Goal: Information Seeking & Learning: Compare options

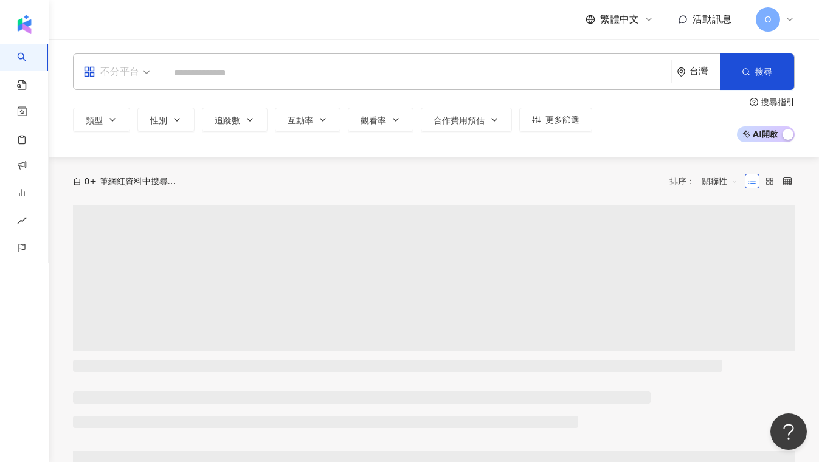
click at [139, 82] on span at bounding box center [116, 71] width 67 height 35
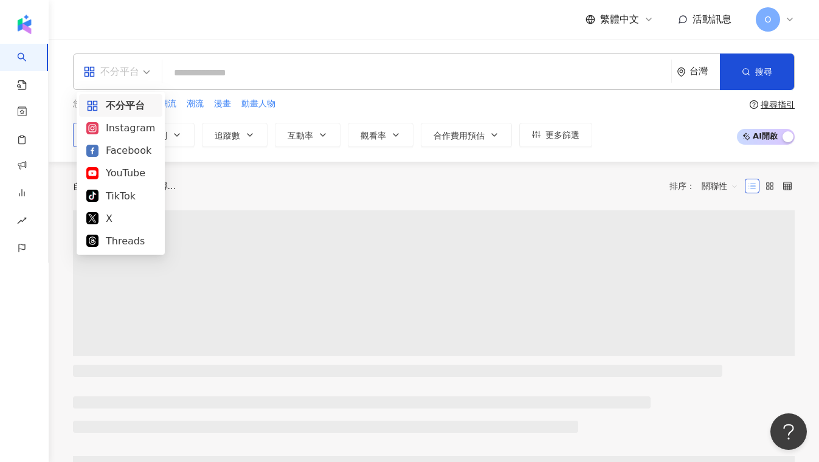
click at [119, 128] on div "Instagram" at bounding box center [120, 127] width 69 height 15
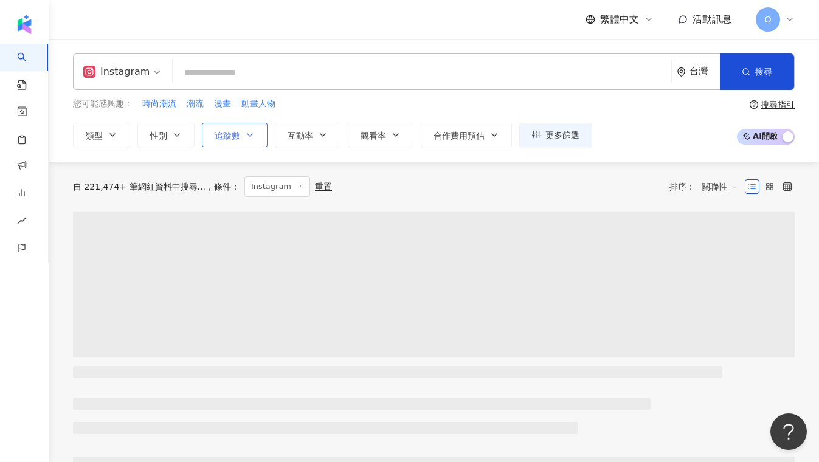
click at [236, 129] on button "追蹤數" at bounding box center [235, 135] width 66 height 24
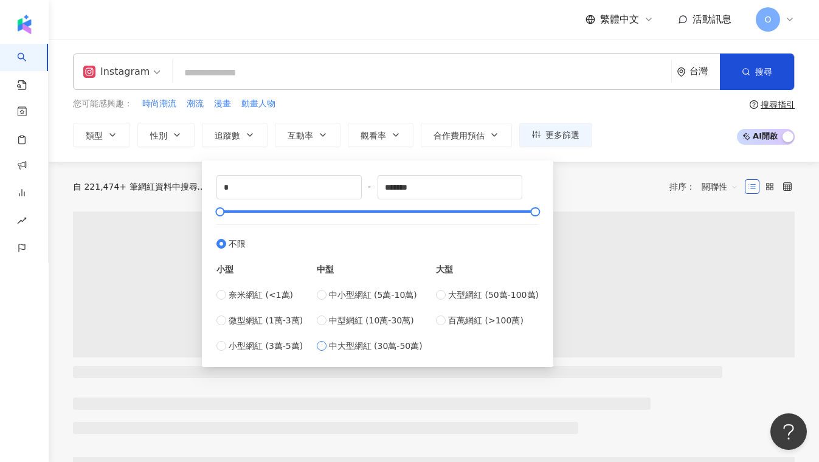
click at [403, 344] on span "中大型網紅 (30萬-50萬)" at bounding box center [376, 345] width 94 height 13
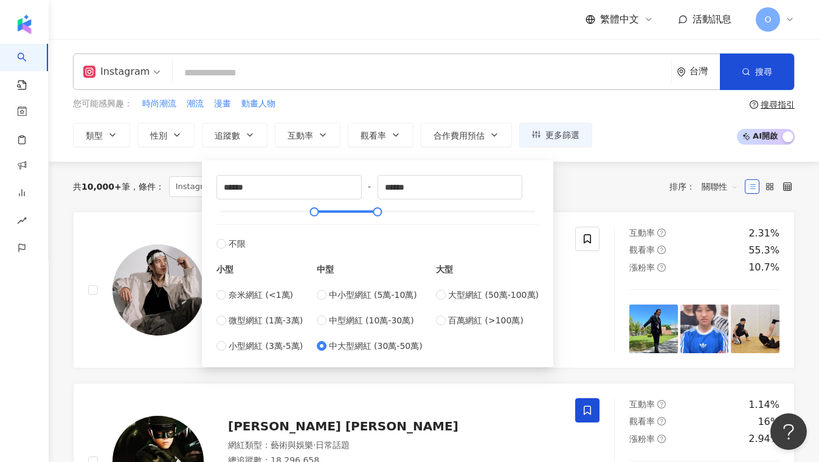
type input "******"
drag, startPoint x: 316, startPoint y: 213, endPoint x: 348, endPoint y: 235, distance: 39.1
click at [348, 235] on div "****** - ****** 不限 小型 奈米網紅 (<1萬) 微型網紅 (1萬-3萬) 小型網紅 (3萬-5萬) 中型 中小型網紅 (5萬-10萬) 中型…" at bounding box center [377, 264] width 322 height 178
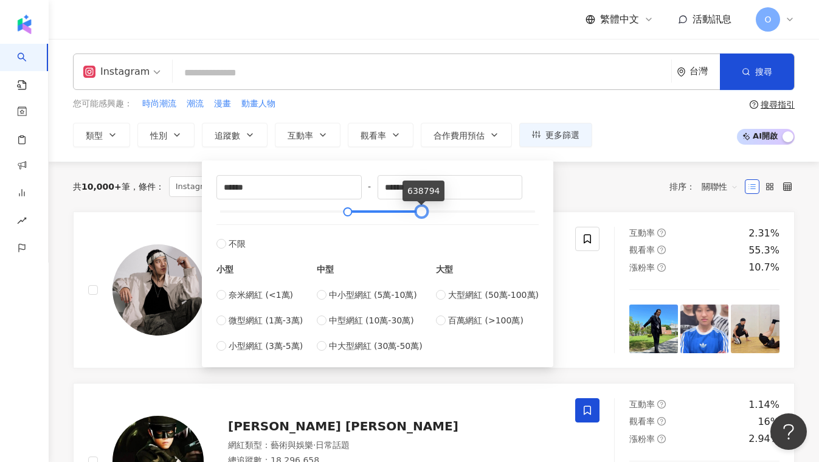
drag, startPoint x: 379, startPoint y: 209, endPoint x: 423, endPoint y: 223, distance: 45.8
click at [423, 223] on div "****** - ****** 不限 小型 奈米網紅 (<1萬) 微型網紅 (1萬-3萬) 小型網紅 (3萬-5萬) 中型 中小型網紅 (5萬-10萬) 中型…" at bounding box center [377, 264] width 322 height 178
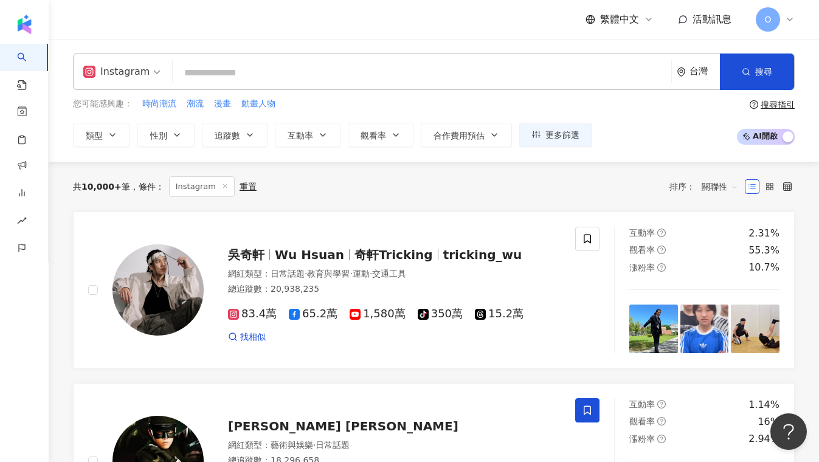
click at [605, 190] on div "共 10,000+ 筆 條件 ： Instagram 重置 排序： 關聯性" at bounding box center [434, 186] width 722 height 21
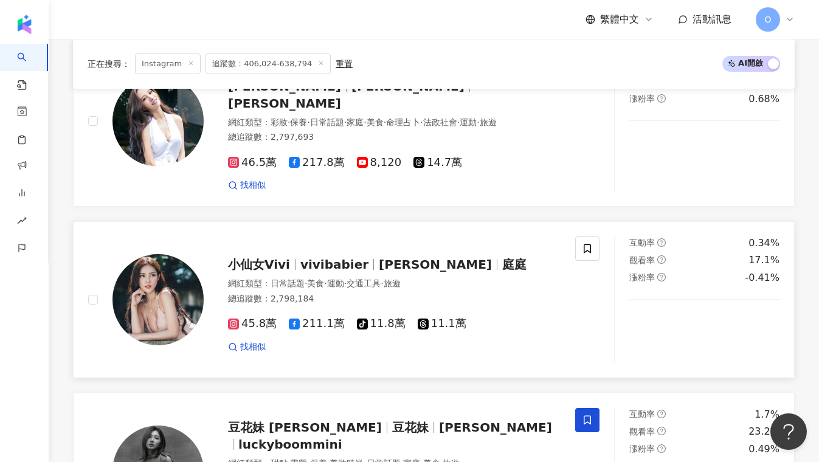
scroll to position [1926, 0]
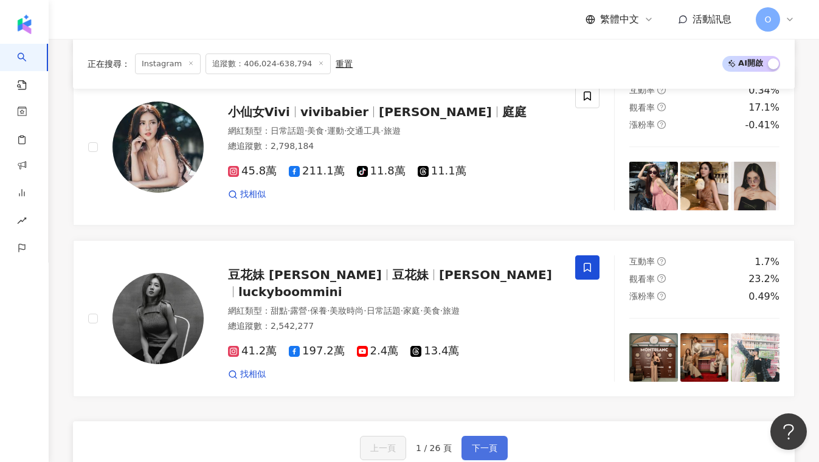
click at [491, 443] on span "下一頁" at bounding box center [485, 448] width 26 height 10
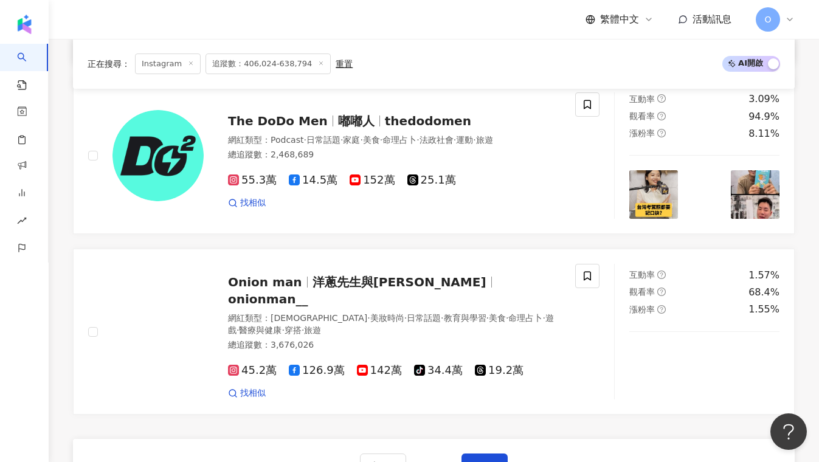
scroll to position [1932, 0]
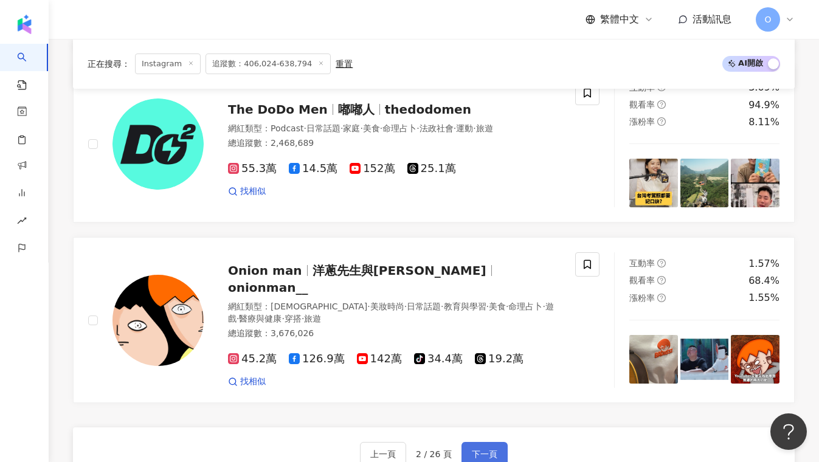
click at [485, 449] on span "下一頁" at bounding box center [485, 454] width 26 height 10
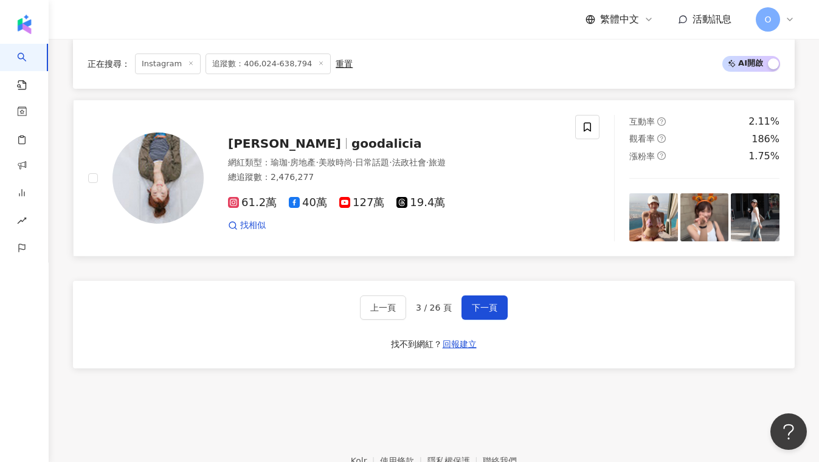
scroll to position [2111, 0]
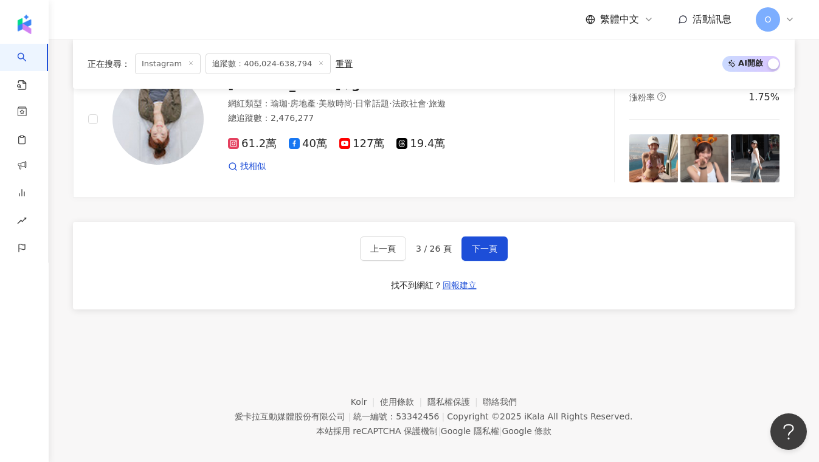
click at [493, 231] on div "上一頁 3 / 26 頁 下一頁 找不到網紅？ 回報建立" at bounding box center [434, 266] width 722 height 88
click at [487, 241] on button "下一頁" at bounding box center [485, 249] width 46 height 24
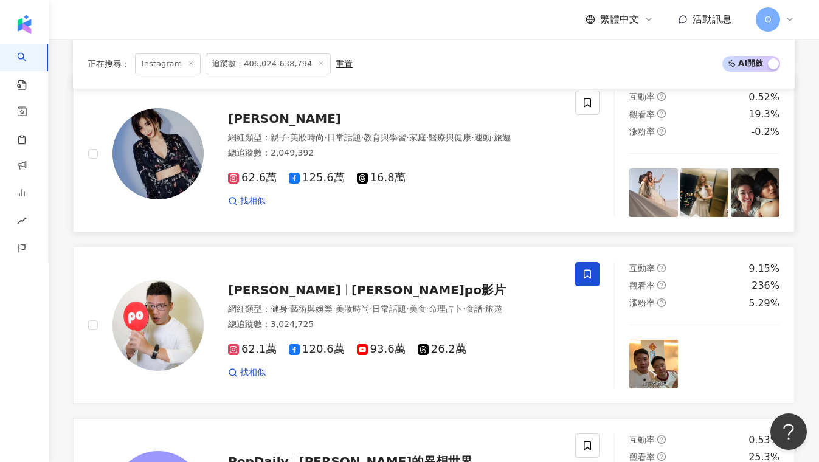
scroll to position [363, 0]
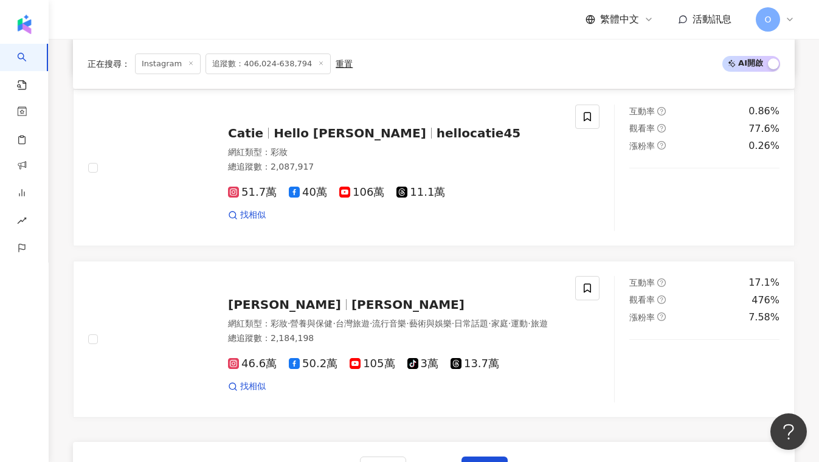
scroll to position [2002, 0]
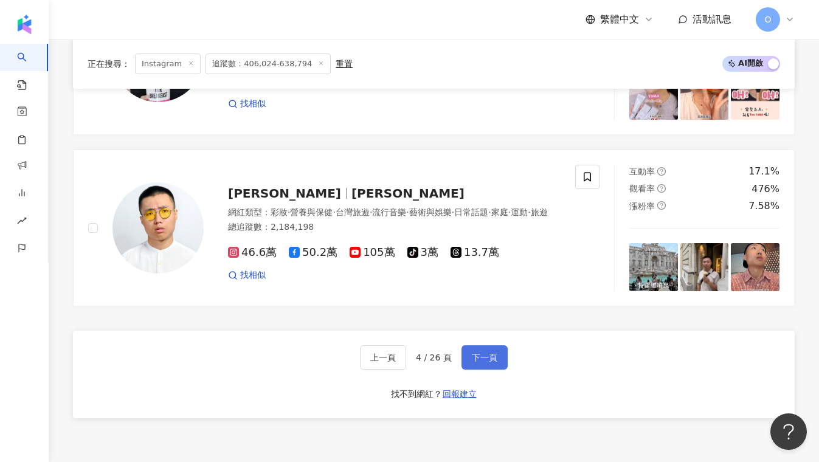
click at [491, 356] on span "下一頁" at bounding box center [485, 358] width 26 height 10
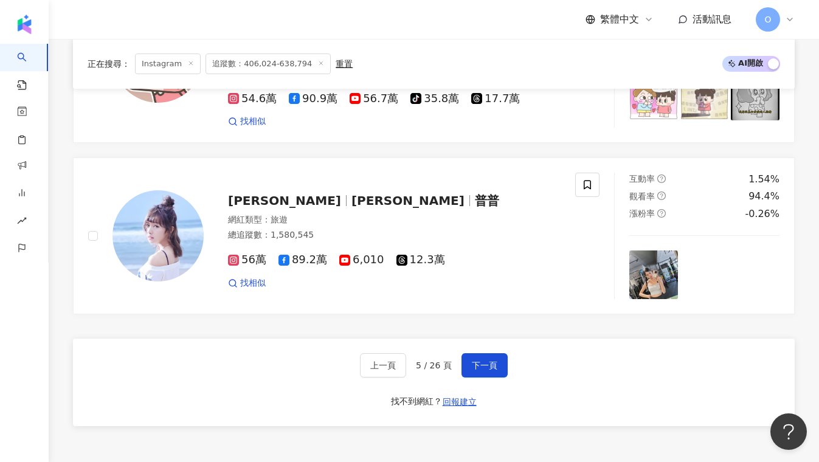
scroll to position [2061, 0]
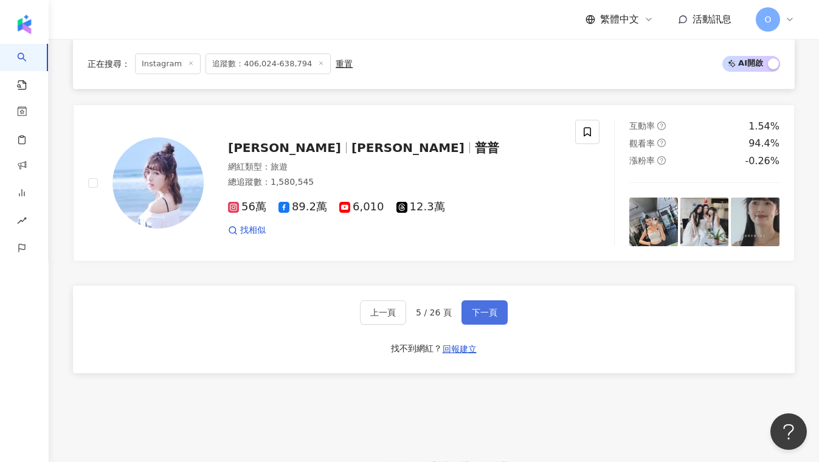
click at [480, 303] on button "下一頁" at bounding box center [485, 312] width 46 height 24
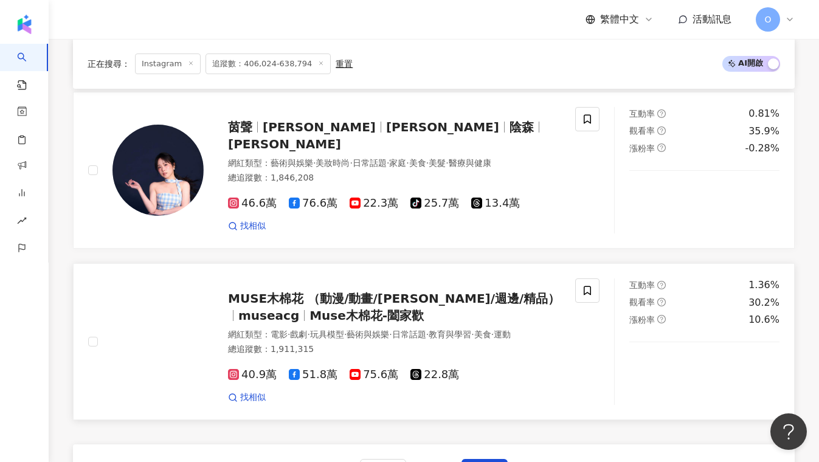
scroll to position [2123, 0]
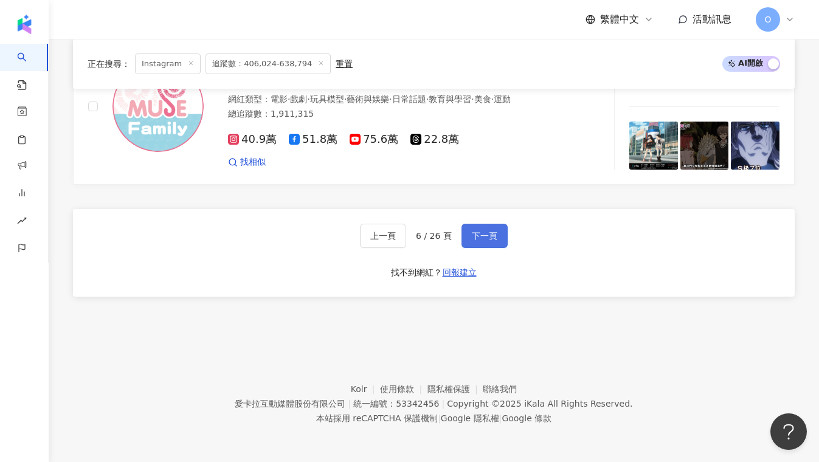
click at [505, 237] on button "下一頁" at bounding box center [485, 236] width 46 height 24
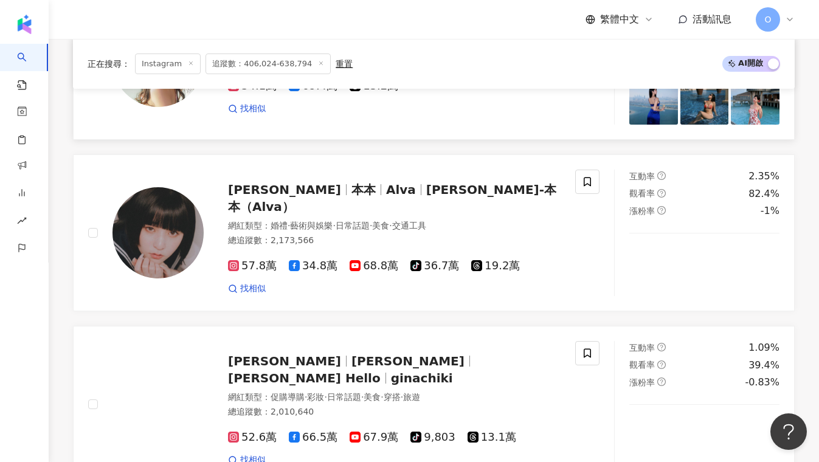
scroll to position [2060, 0]
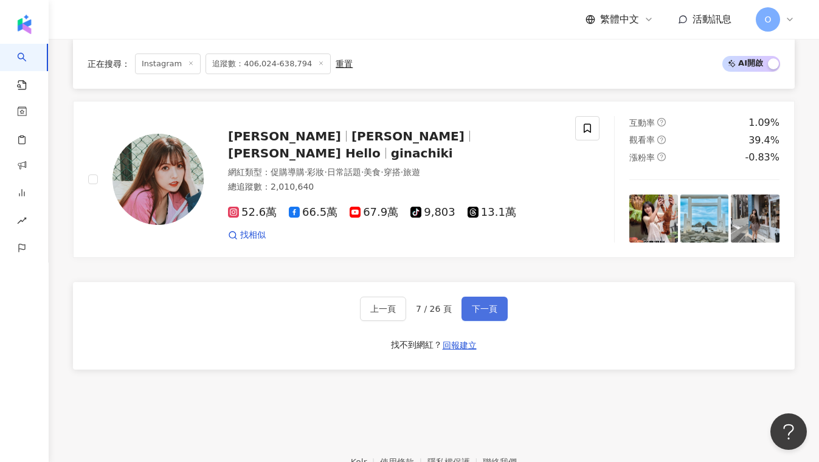
click at [468, 297] on button "下一頁" at bounding box center [485, 309] width 46 height 24
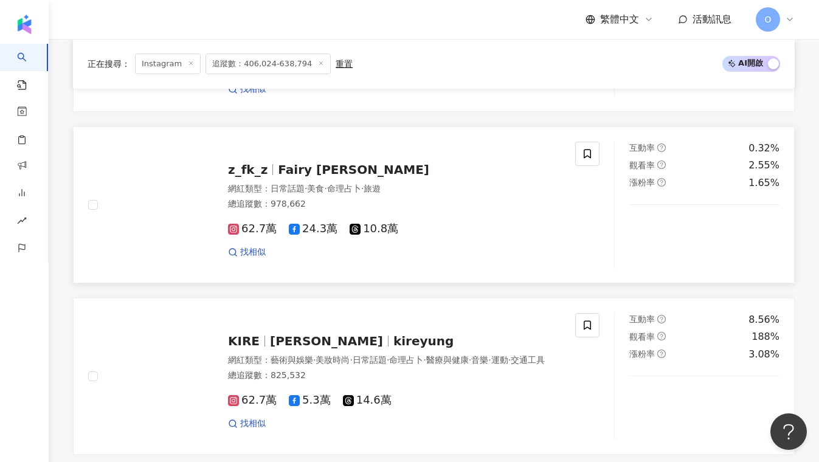
scroll to position [1995, 0]
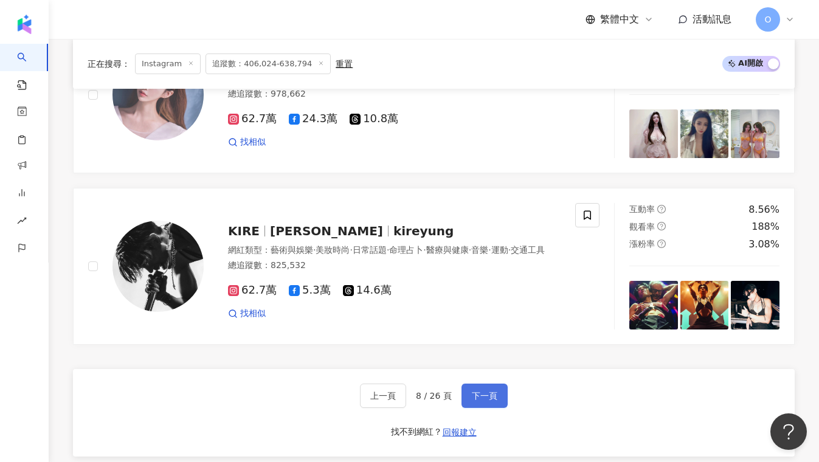
click at [493, 391] on span "下一頁" at bounding box center [485, 396] width 26 height 10
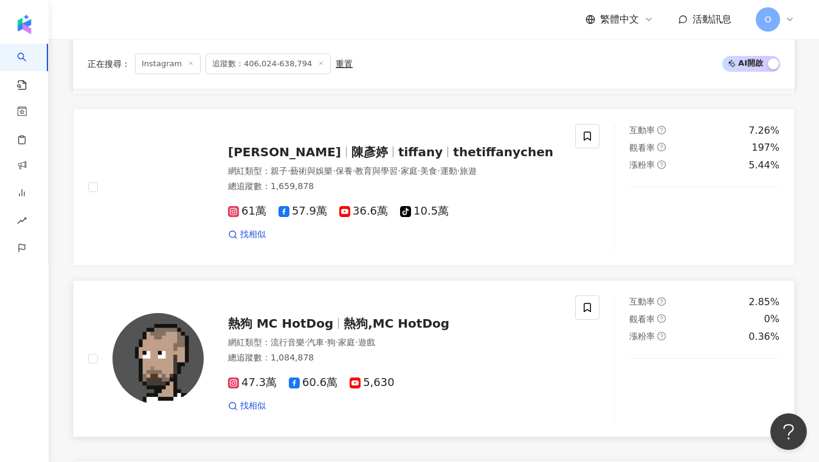
scroll to position [1979, 0]
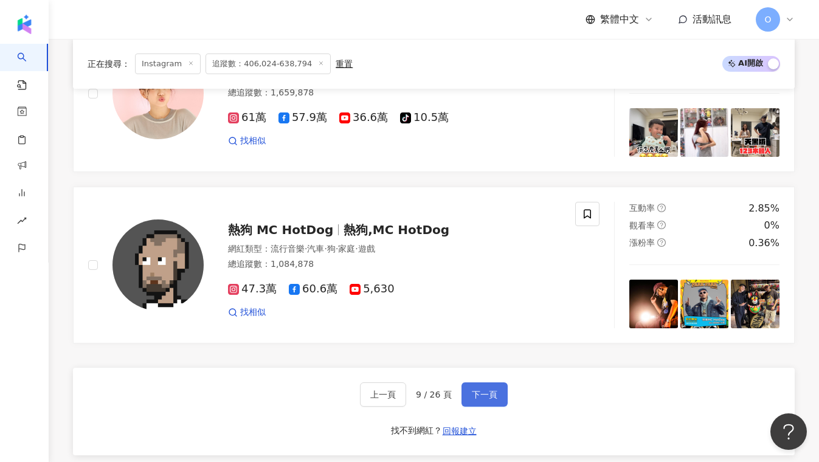
click at [486, 388] on button "下一頁" at bounding box center [485, 394] width 46 height 24
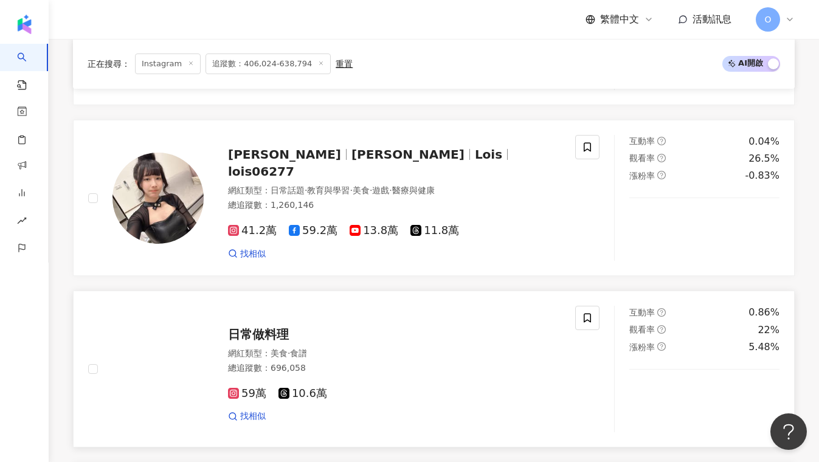
scroll to position [1919, 0]
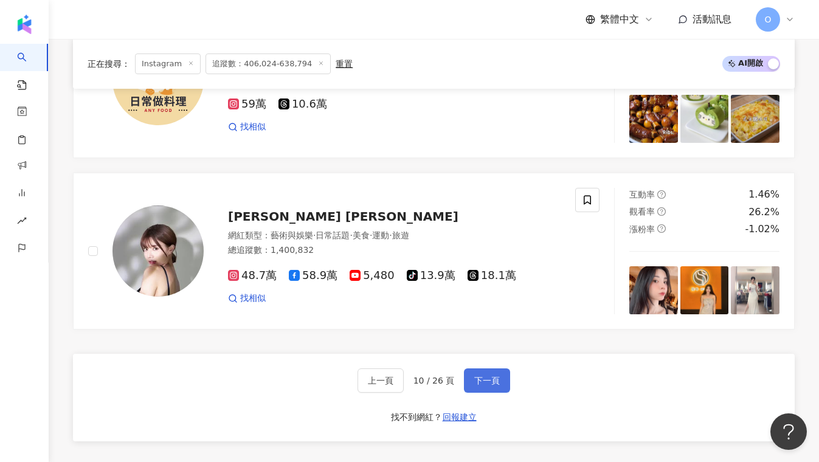
click at [493, 386] on button "下一頁" at bounding box center [487, 380] width 46 height 24
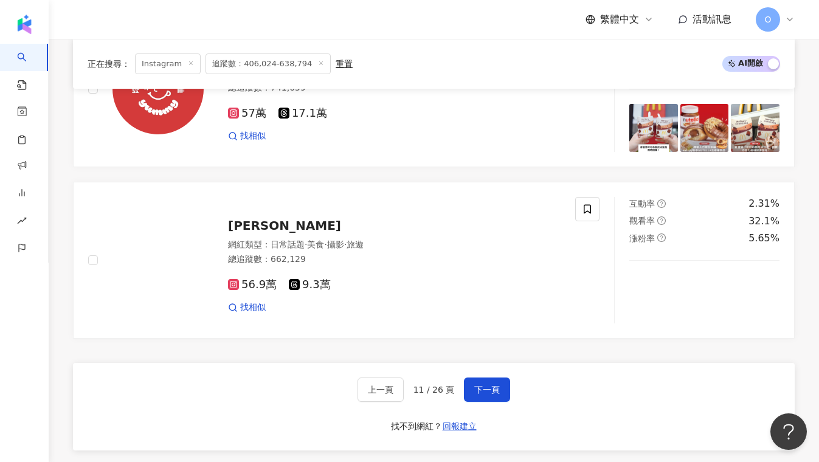
scroll to position [1971, 0]
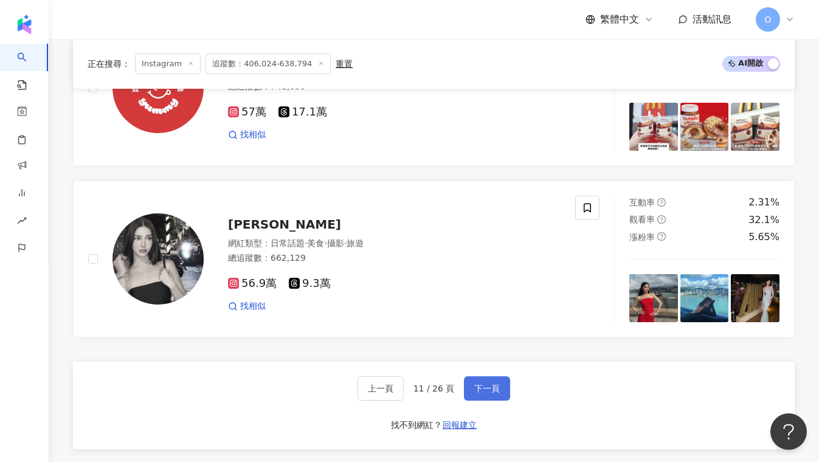
click at [502, 389] on button "下一頁" at bounding box center [487, 388] width 46 height 24
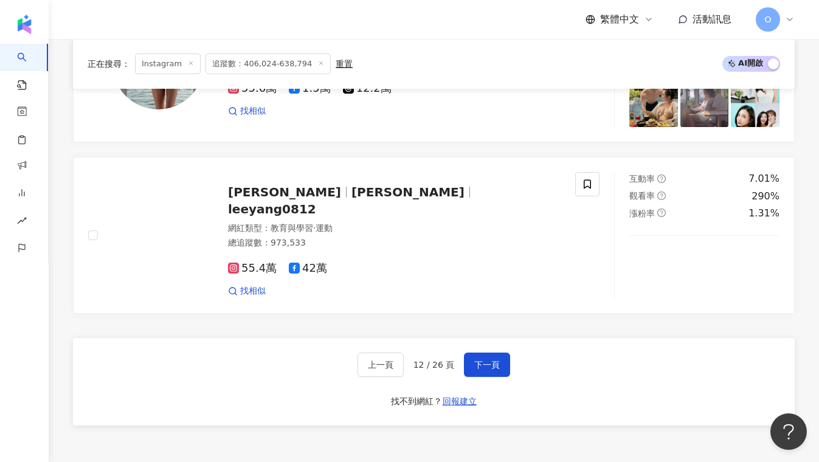
scroll to position [2123, 0]
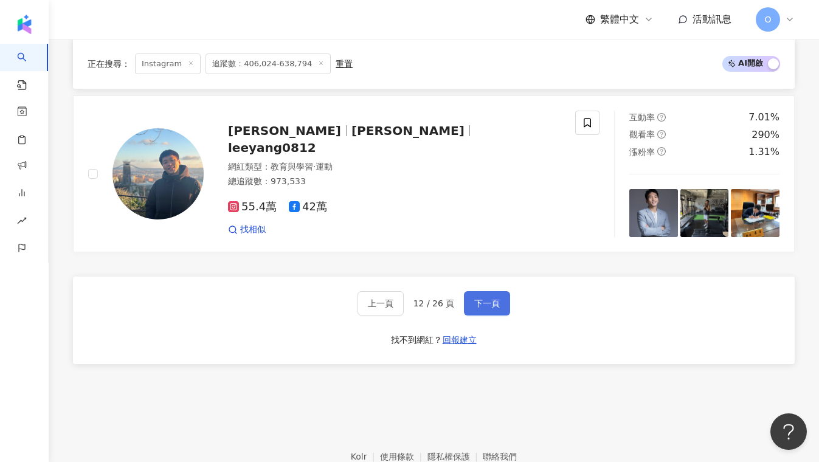
click at [482, 291] on button "下一頁" at bounding box center [487, 303] width 46 height 24
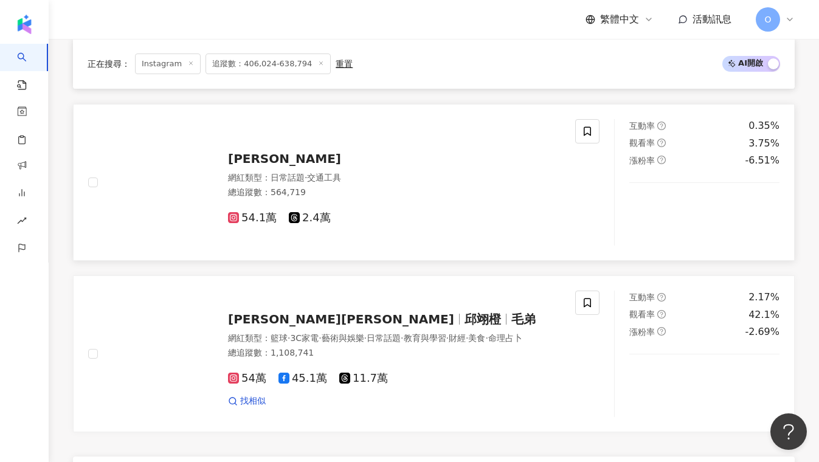
scroll to position [2002, 0]
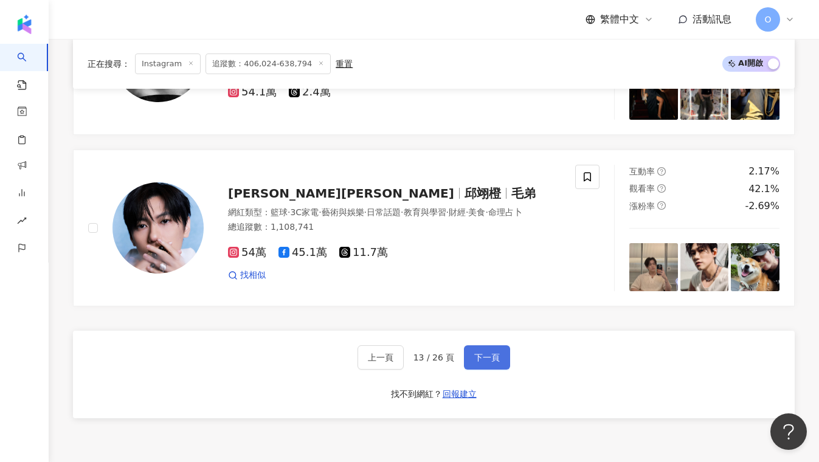
click at [470, 359] on button "下一頁" at bounding box center [487, 357] width 46 height 24
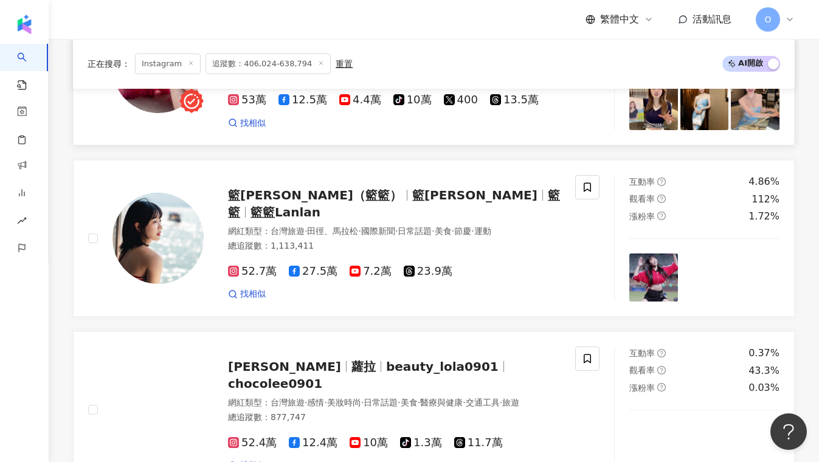
scroll to position [2001, 0]
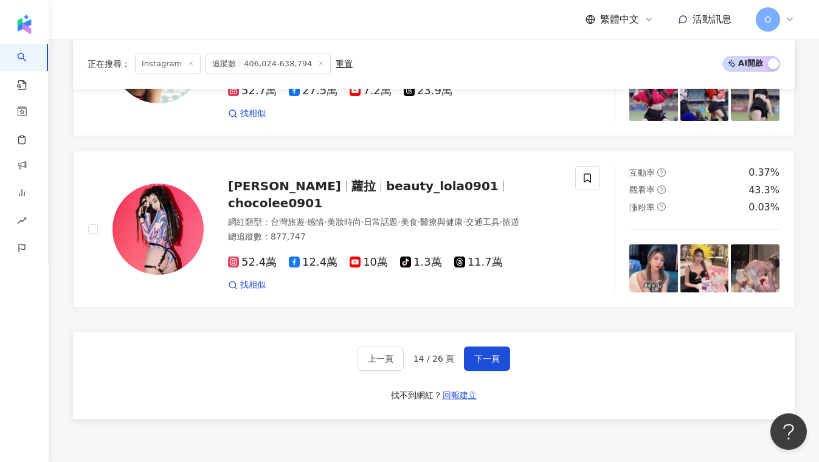
click at [514, 350] on div "上一頁 14 / 26 頁 下一頁 找不到網紅？ 回報建立" at bounding box center [434, 376] width 722 height 88
click at [504, 355] on button "下一頁" at bounding box center [487, 359] width 46 height 24
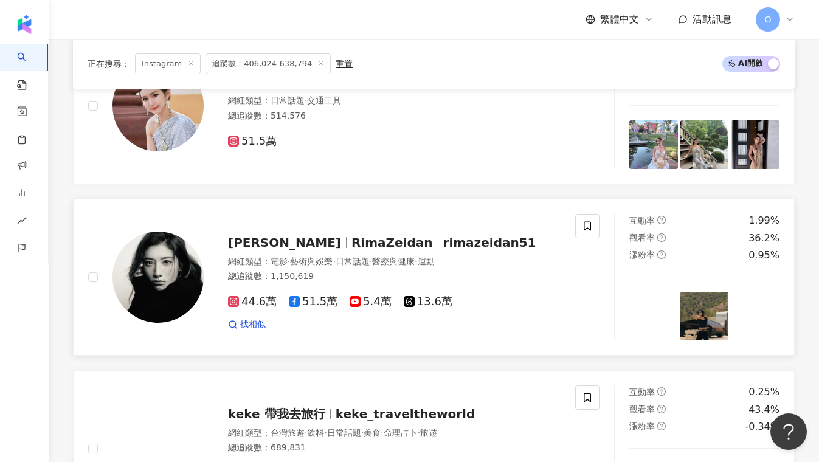
scroll to position [2118, 0]
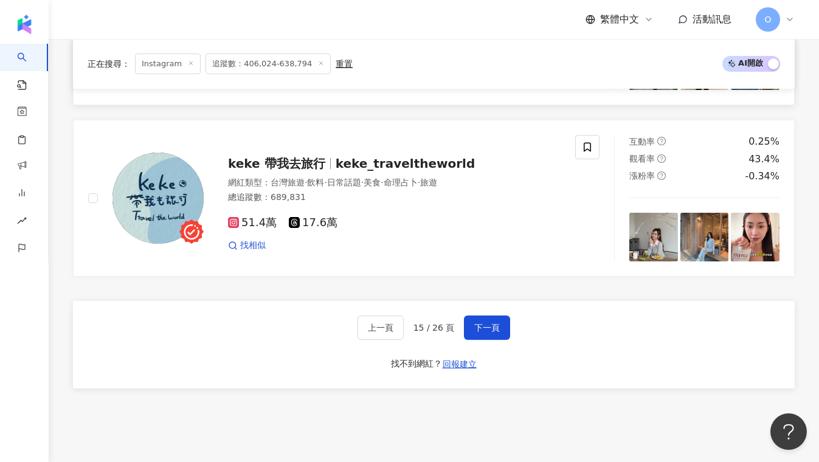
click at [482, 323] on span "下一頁" at bounding box center [487, 328] width 26 height 10
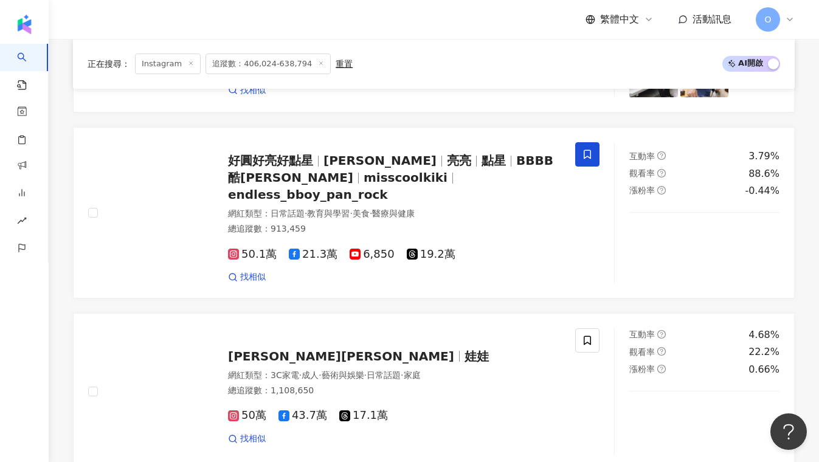
scroll to position [2062, 0]
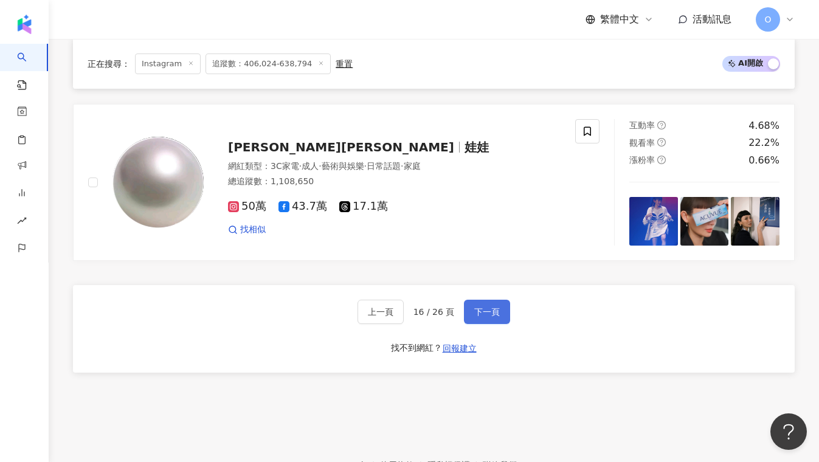
click at [465, 301] on button "下一頁" at bounding box center [487, 312] width 46 height 24
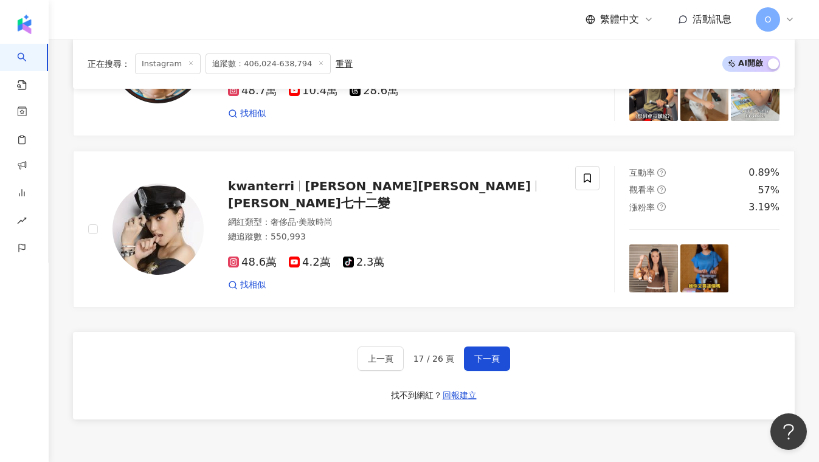
scroll to position [2005, 0]
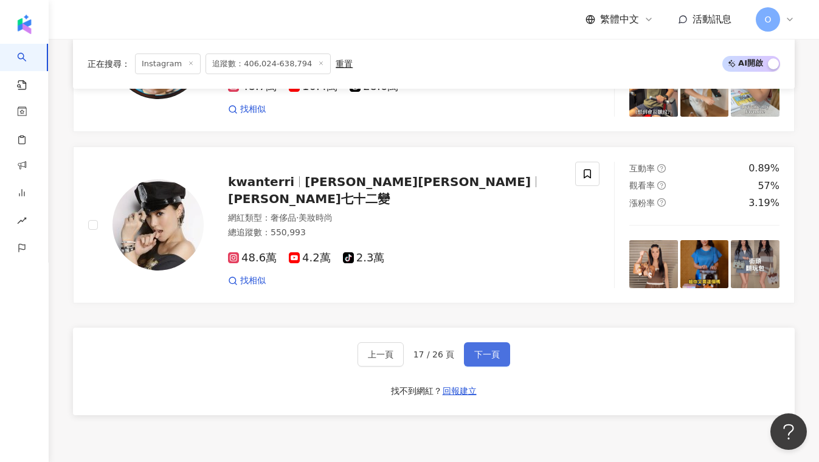
click at [499, 356] on span "下一頁" at bounding box center [487, 355] width 26 height 10
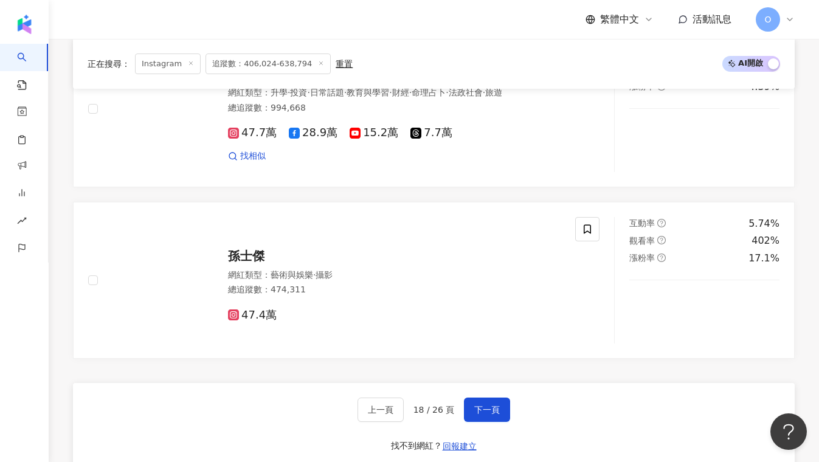
scroll to position [2053, 0]
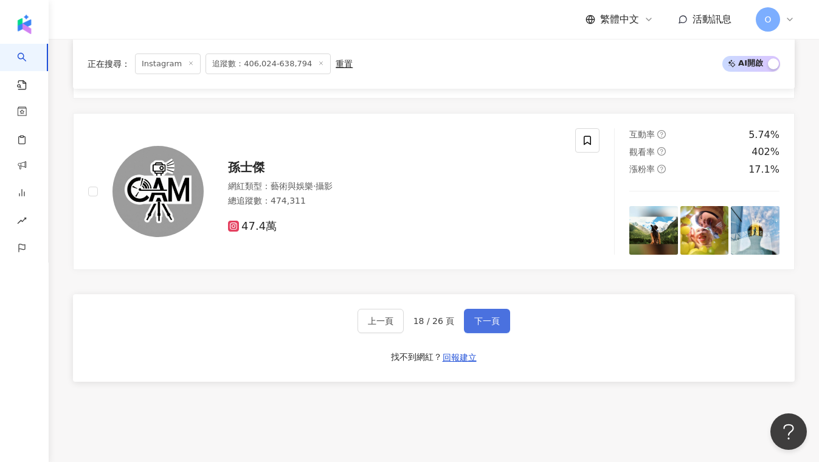
click at [466, 310] on button "下一頁" at bounding box center [487, 321] width 46 height 24
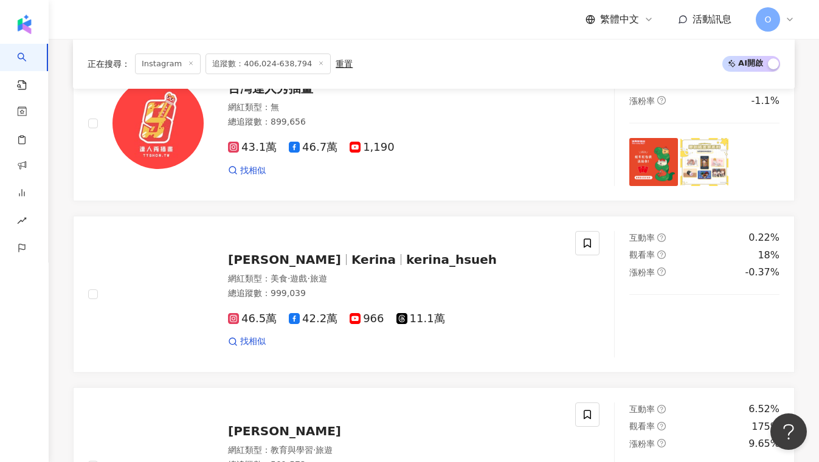
scroll to position [2098, 0]
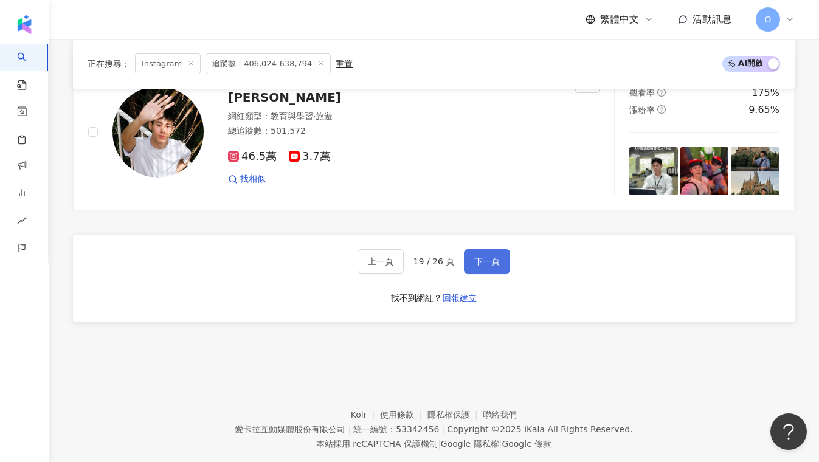
click at [464, 261] on button "下一頁" at bounding box center [487, 261] width 46 height 24
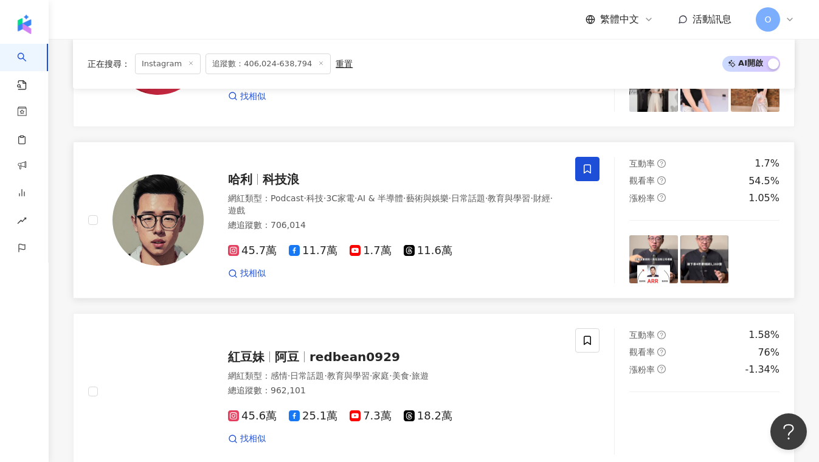
scroll to position [2123, 0]
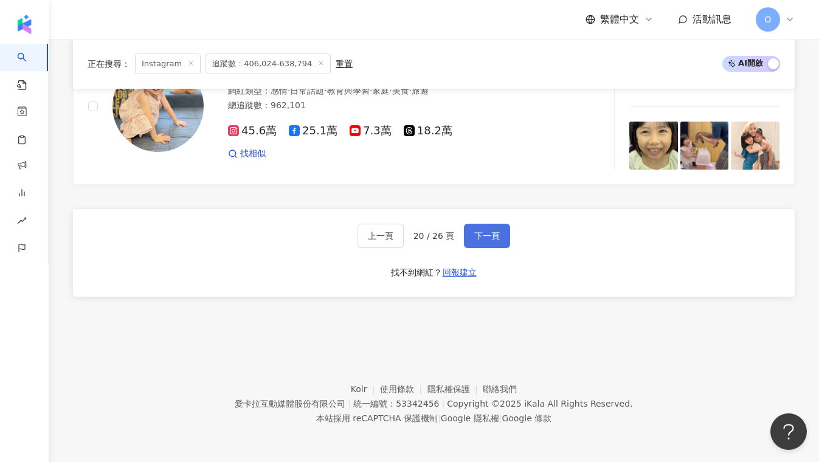
click at [488, 240] on span "下一頁" at bounding box center [487, 236] width 26 height 10
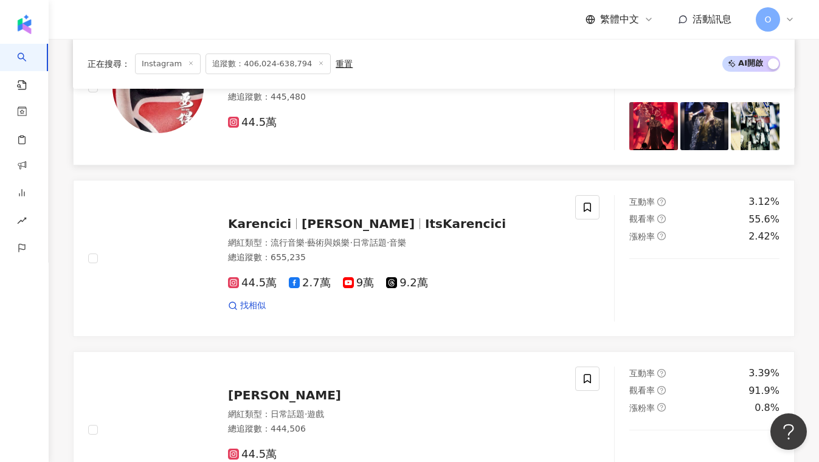
scroll to position [1976, 0]
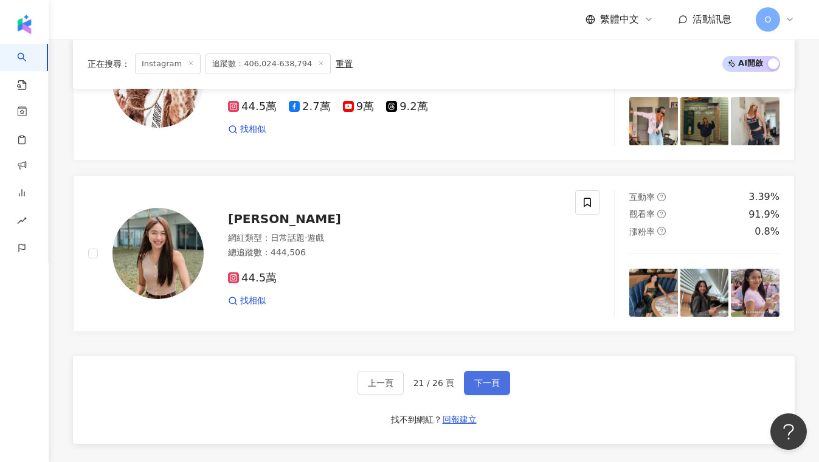
click at [488, 384] on span "下一頁" at bounding box center [487, 383] width 26 height 10
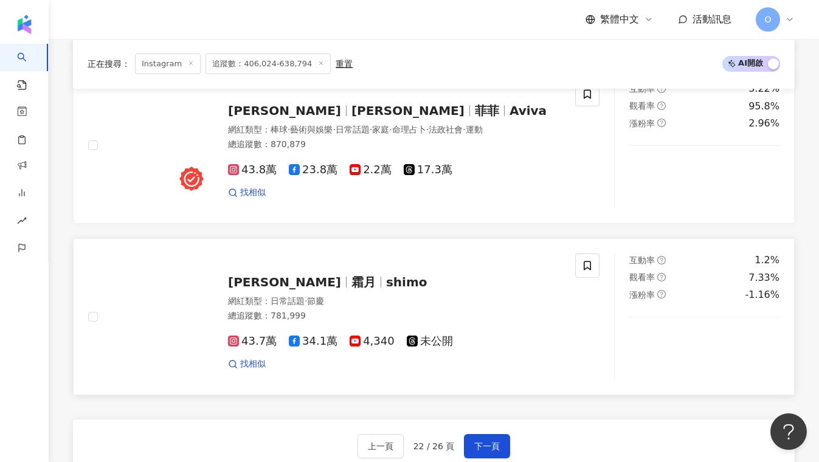
scroll to position [1980, 0]
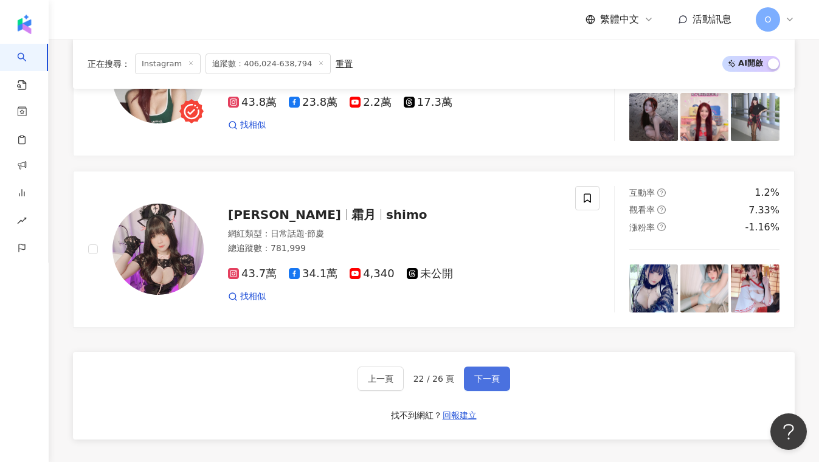
click at [493, 374] on span "下一頁" at bounding box center [487, 379] width 26 height 10
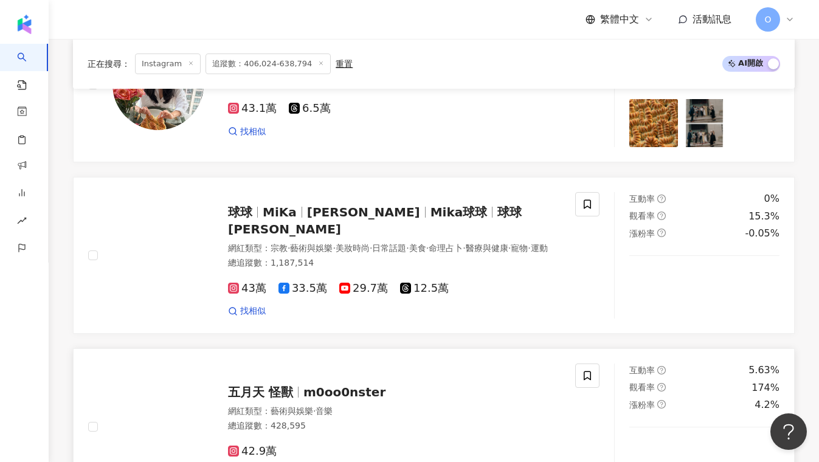
scroll to position [2102, 0]
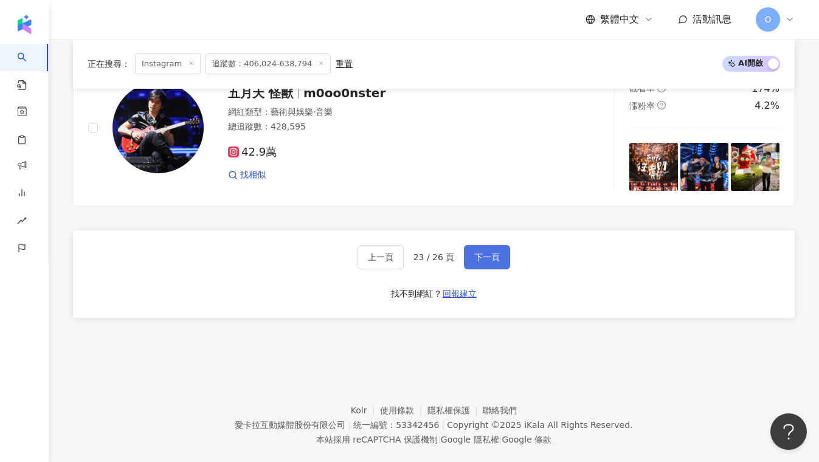
click at [482, 267] on button "下一頁" at bounding box center [487, 257] width 46 height 24
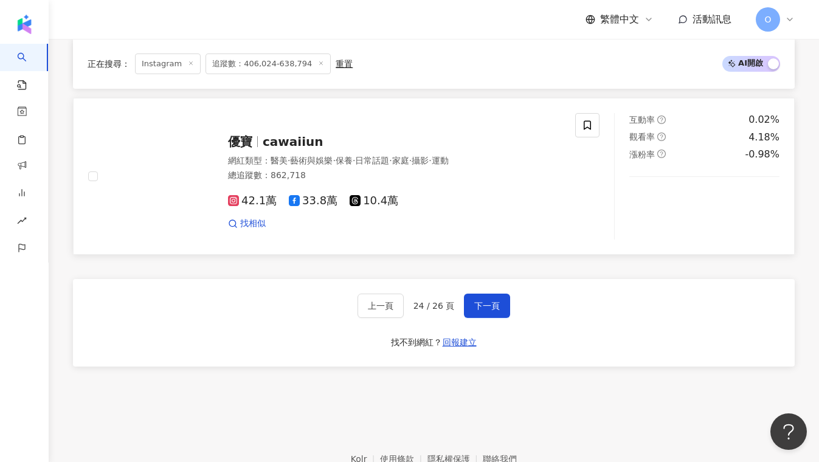
scroll to position [2062, 0]
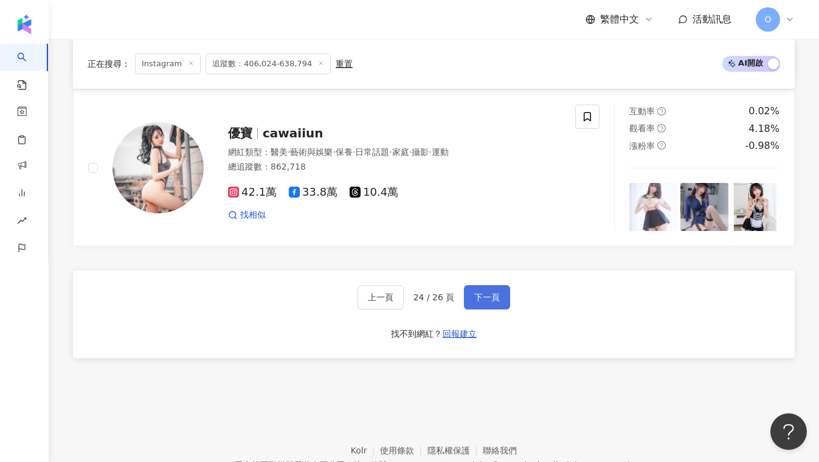
click at [504, 296] on button "下一頁" at bounding box center [487, 297] width 46 height 24
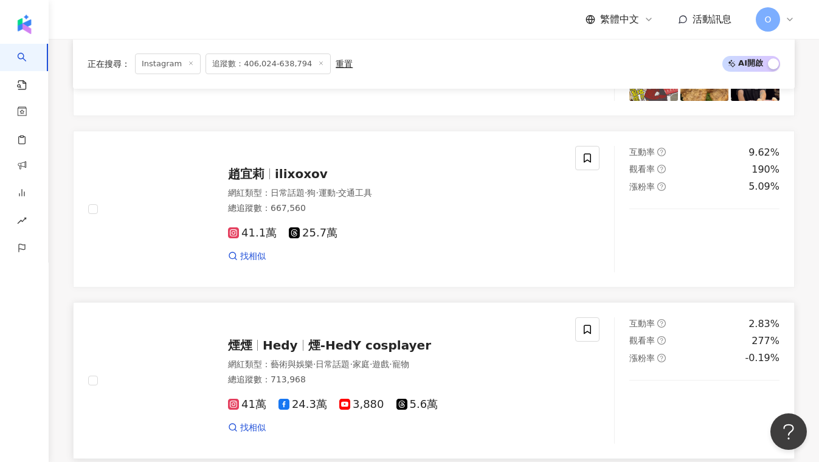
scroll to position [1984, 0]
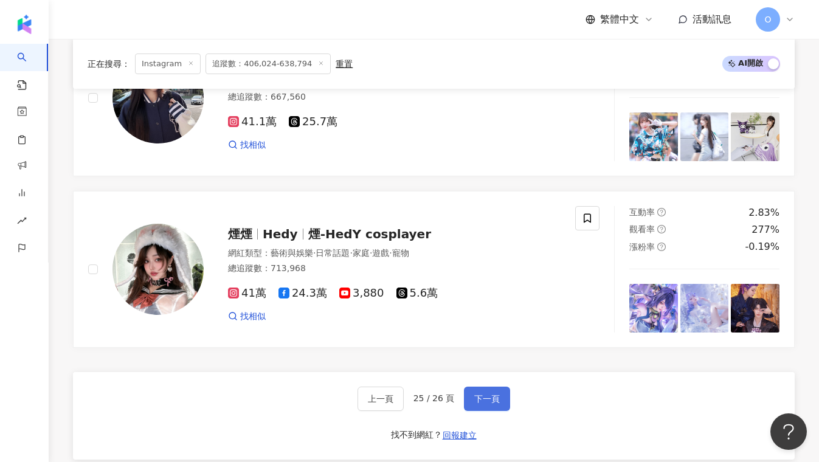
click at [489, 394] on span "下一頁" at bounding box center [487, 399] width 26 height 10
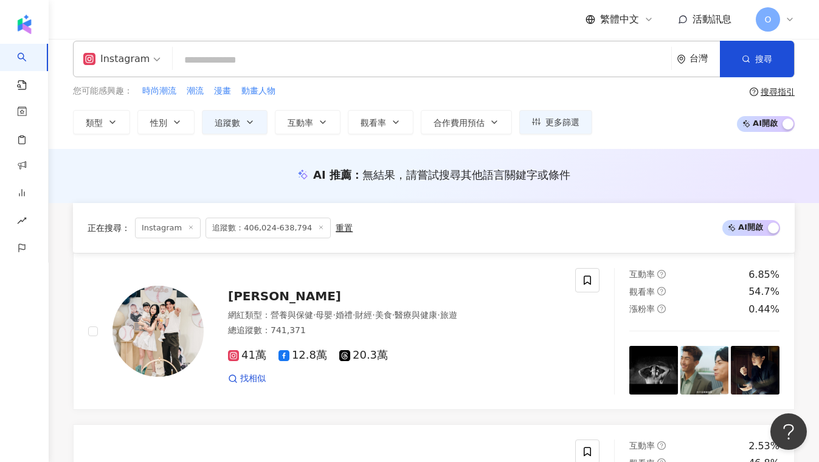
scroll to position [0, 0]
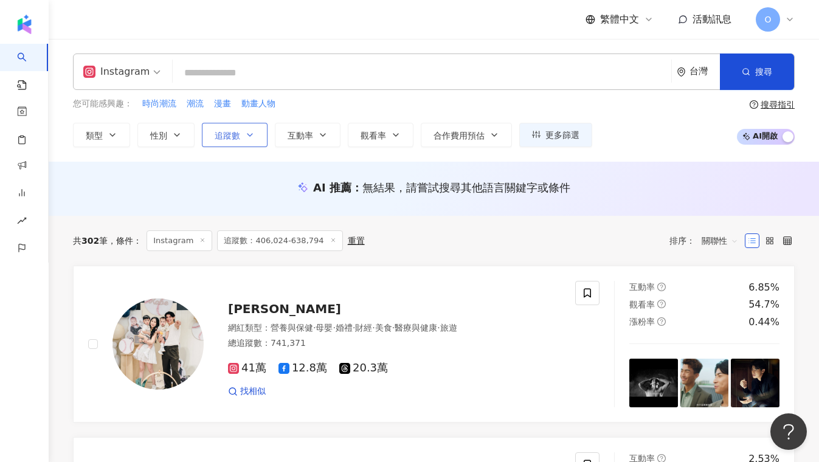
click at [247, 143] on button "追蹤數" at bounding box center [235, 135] width 66 height 24
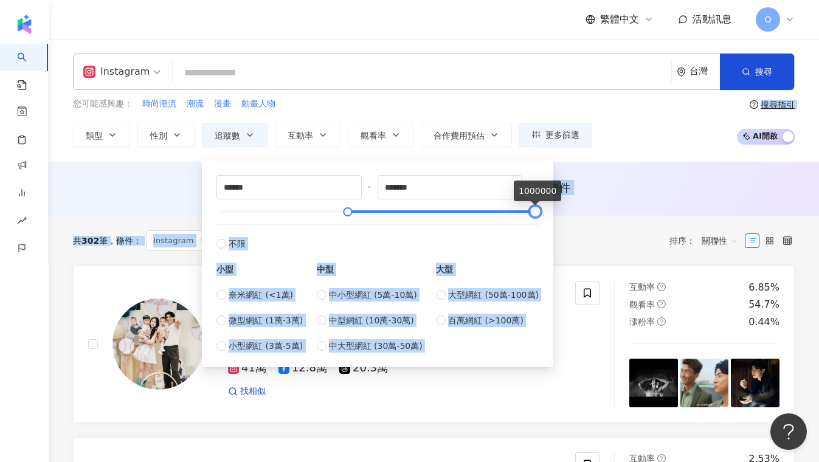
drag, startPoint x: 458, startPoint y: 212, endPoint x: 574, endPoint y: 220, distance: 116.4
click at [573, 219] on main "Instagram 台灣 搜尋 您可能感興趣： 時尚潮流 潮流 漫畫 動畫人物 類型 性別 追蹤數 互動率 觀看率 合作費用預估 更多篩選 ****** - …" at bounding box center [434, 387] width 770 height 697
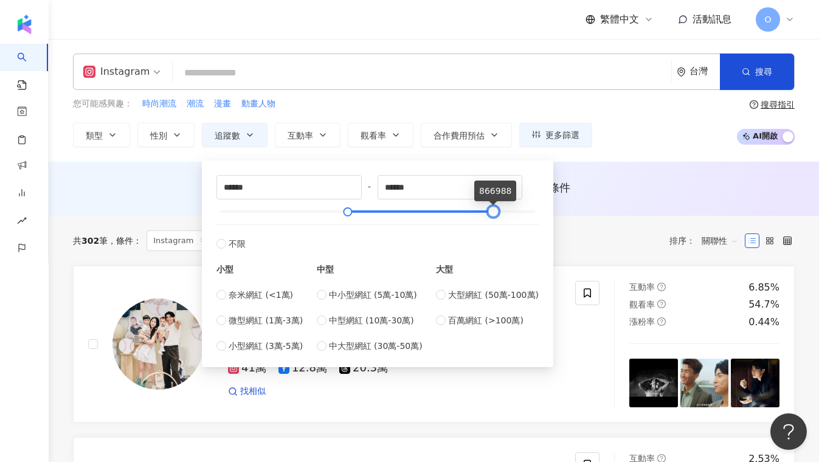
type input "******"
drag, startPoint x: 538, startPoint y: 210, endPoint x: 495, endPoint y: 221, distance: 43.8
click at [495, 221] on div "****** - ****** 不限 小型 奈米網紅 (<1萬) 微型網紅 (1萬-3萬) 小型網紅 (3萬-5萬) 中型 中小型網紅 (5萬-10萬) 中型…" at bounding box center [377, 264] width 322 height 178
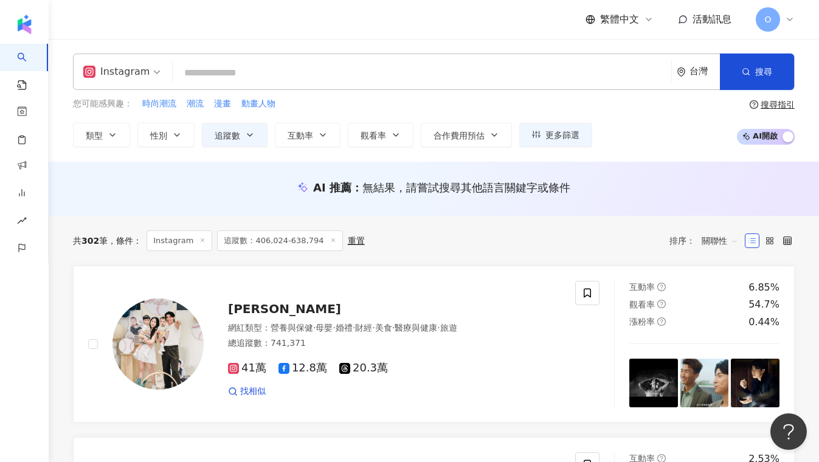
click at [601, 232] on div "共 302 筆 條件 ： Instagram 追蹤數：406,024-638,794 重置 排序： 關聯性" at bounding box center [434, 240] width 722 height 21
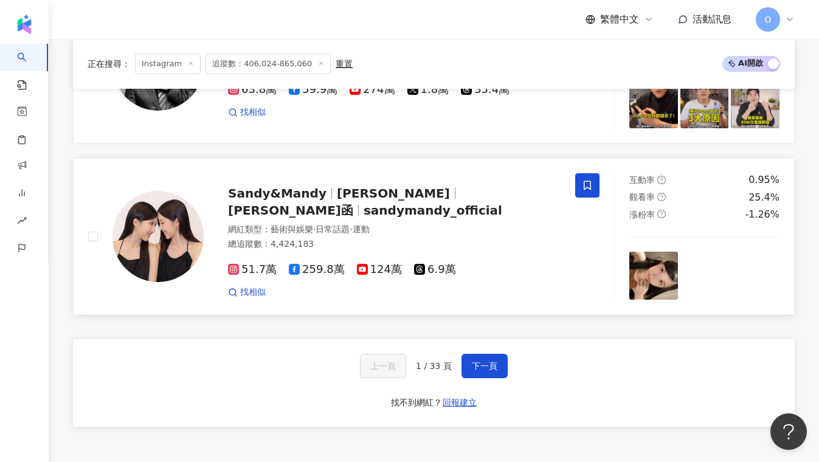
scroll to position [2005, 0]
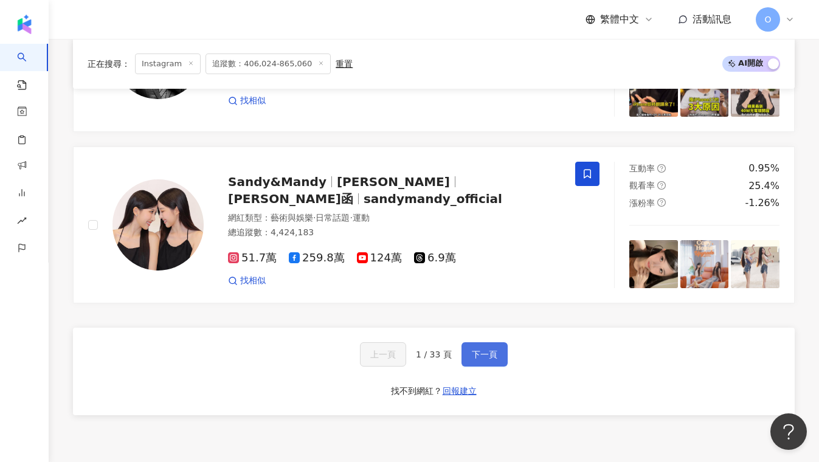
click at [475, 359] on button "下一頁" at bounding box center [485, 354] width 46 height 24
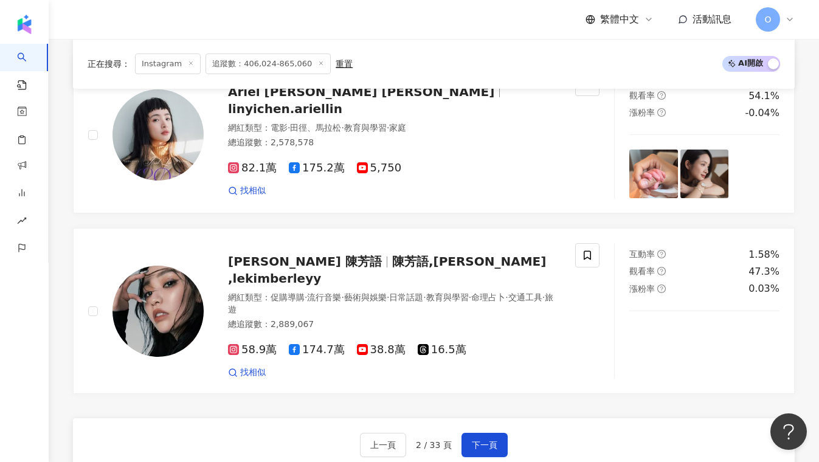
scroll to position [2193, 0]
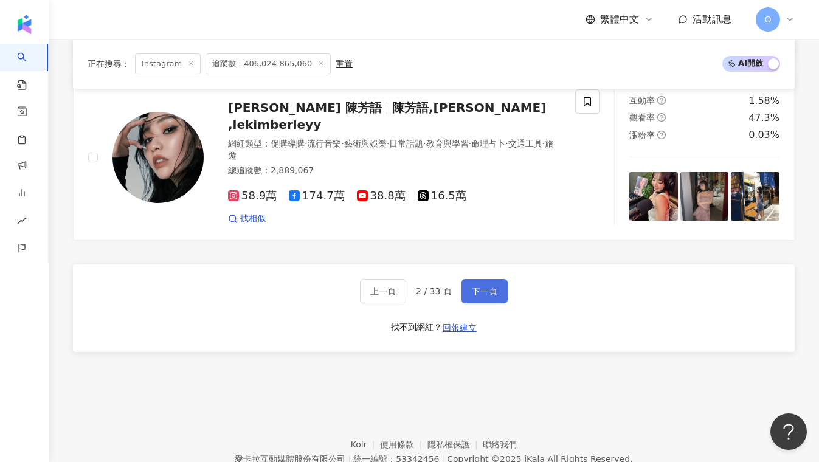
click at [489, 279] on button "下一頁" at bounding box center [485, 291] width 46 height 24
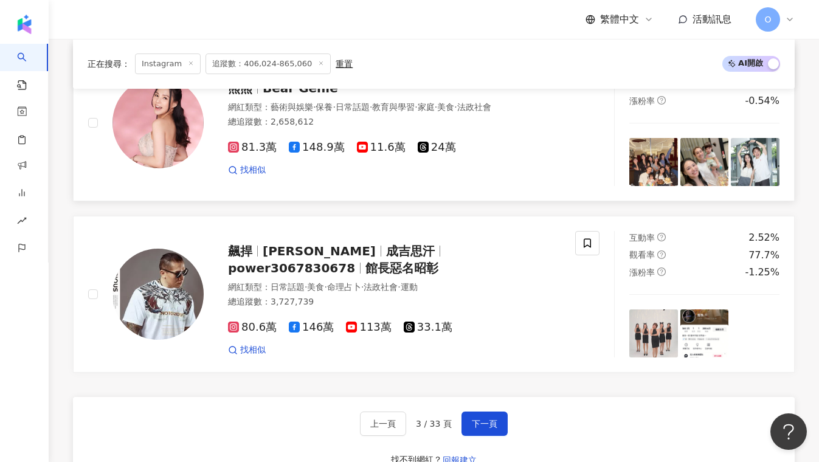
scroll to position [2123, 0]
